Goal: Transaction & Acquisition: Purchase product/service

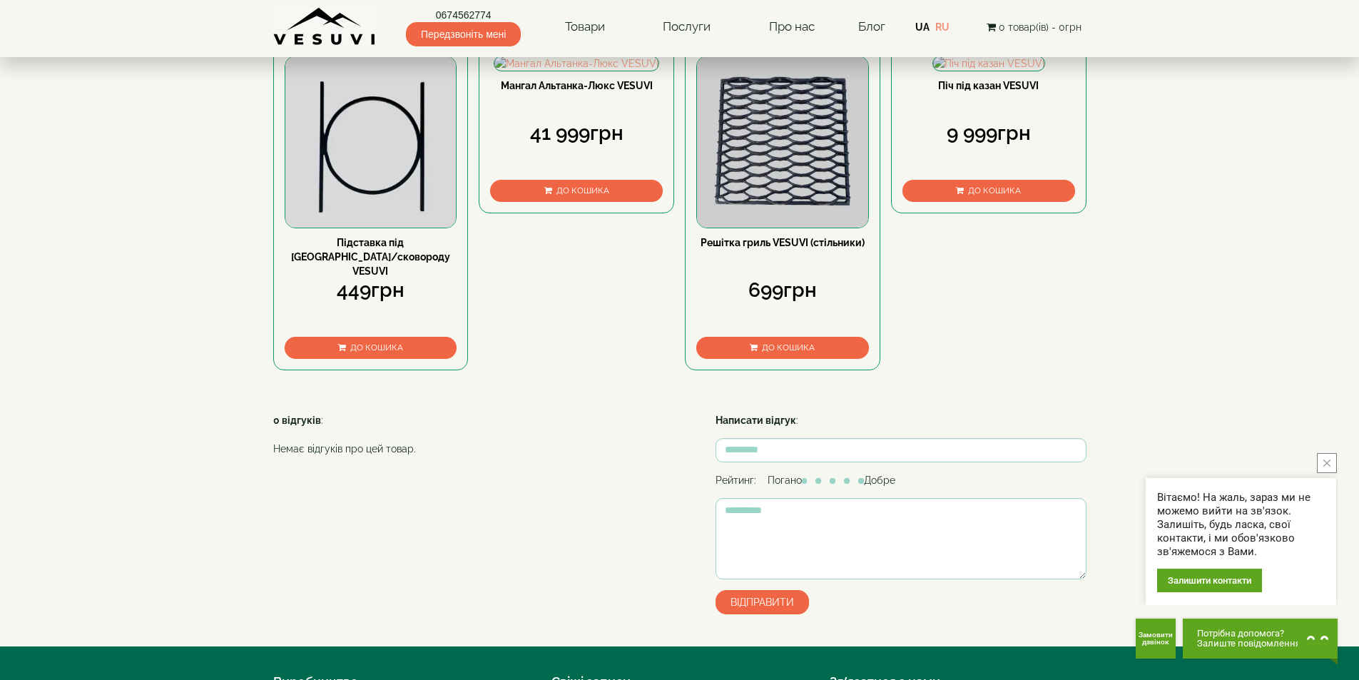
scroll to position [856, 0]
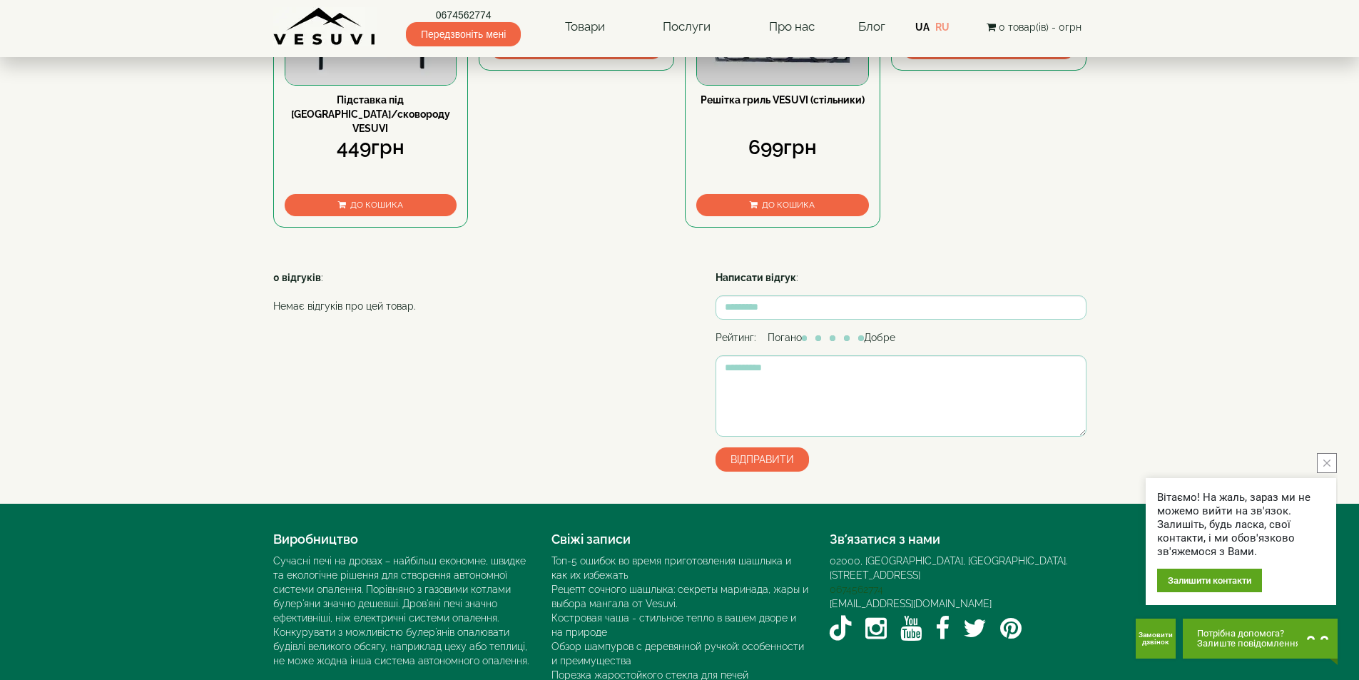
click at [857, 595] on link "0674562774" at bounding box center [855, 588] width 53 height 11
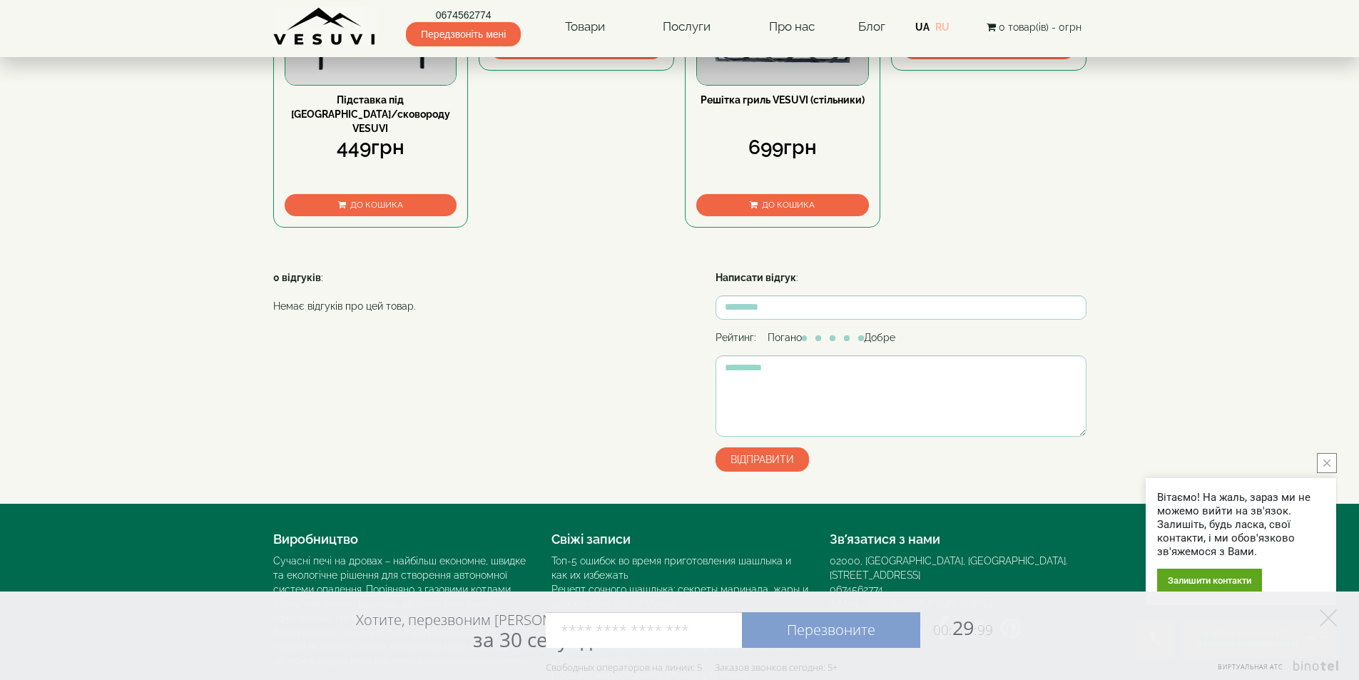
click at [946, 28] on link "RU" at bounding box center [942, 26] width 14 height 11
